Goal: Check status: Check status

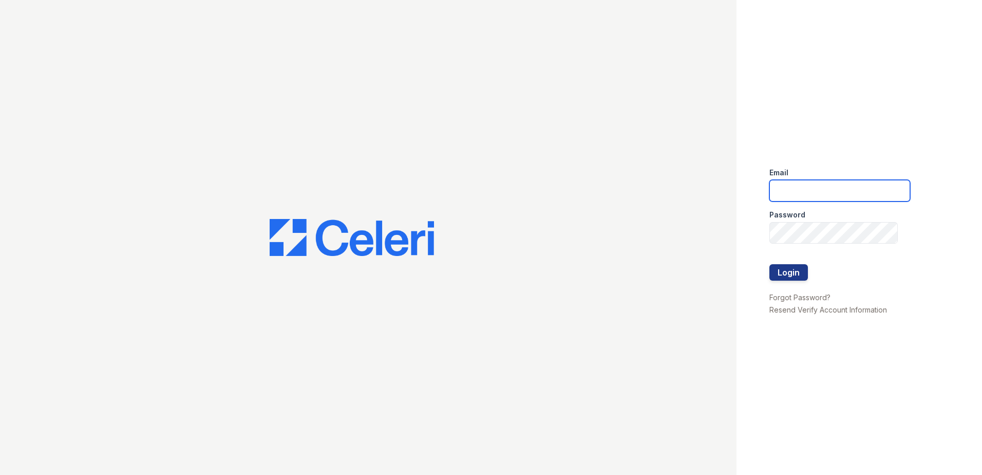
type input "renewhighridge@trinity-pm.com"
click at [805, 271] on button "Login" at bounding box center [788, 272] width 39 height 16
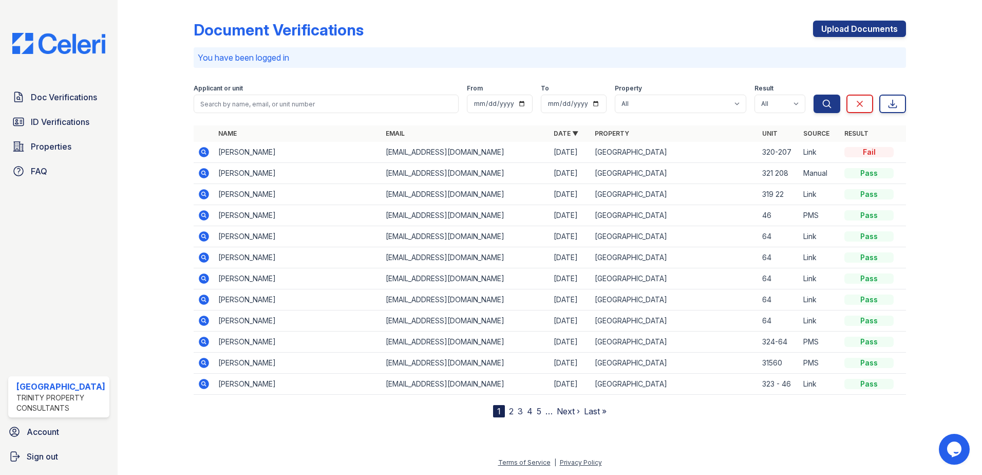
click at [202, 147] on icon at bounding box center [204, 152] width 12 height 12
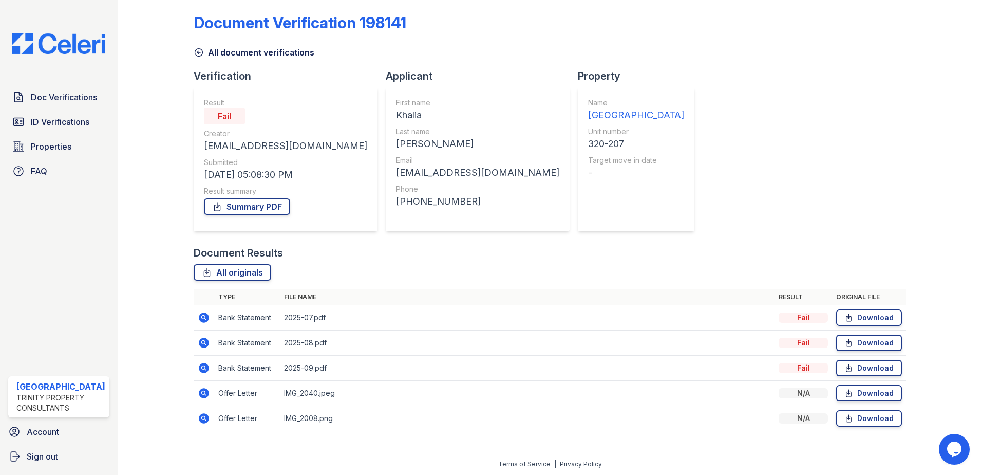
scroll to position [9, 0]
click at [207, 315] on icon at bounding box center [204, 316] width 10 height 10
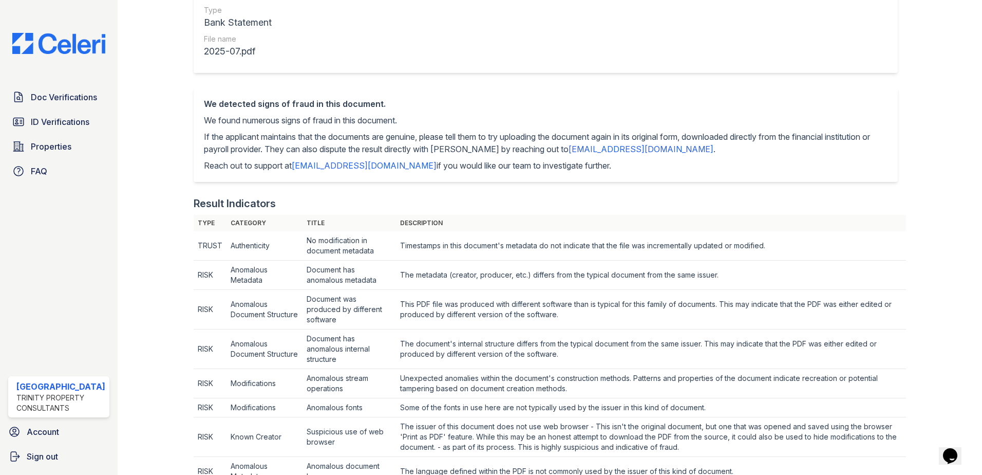
scroll to position [154, 0]
